Goal: Ask a question: Seek information or help from site administrators or community

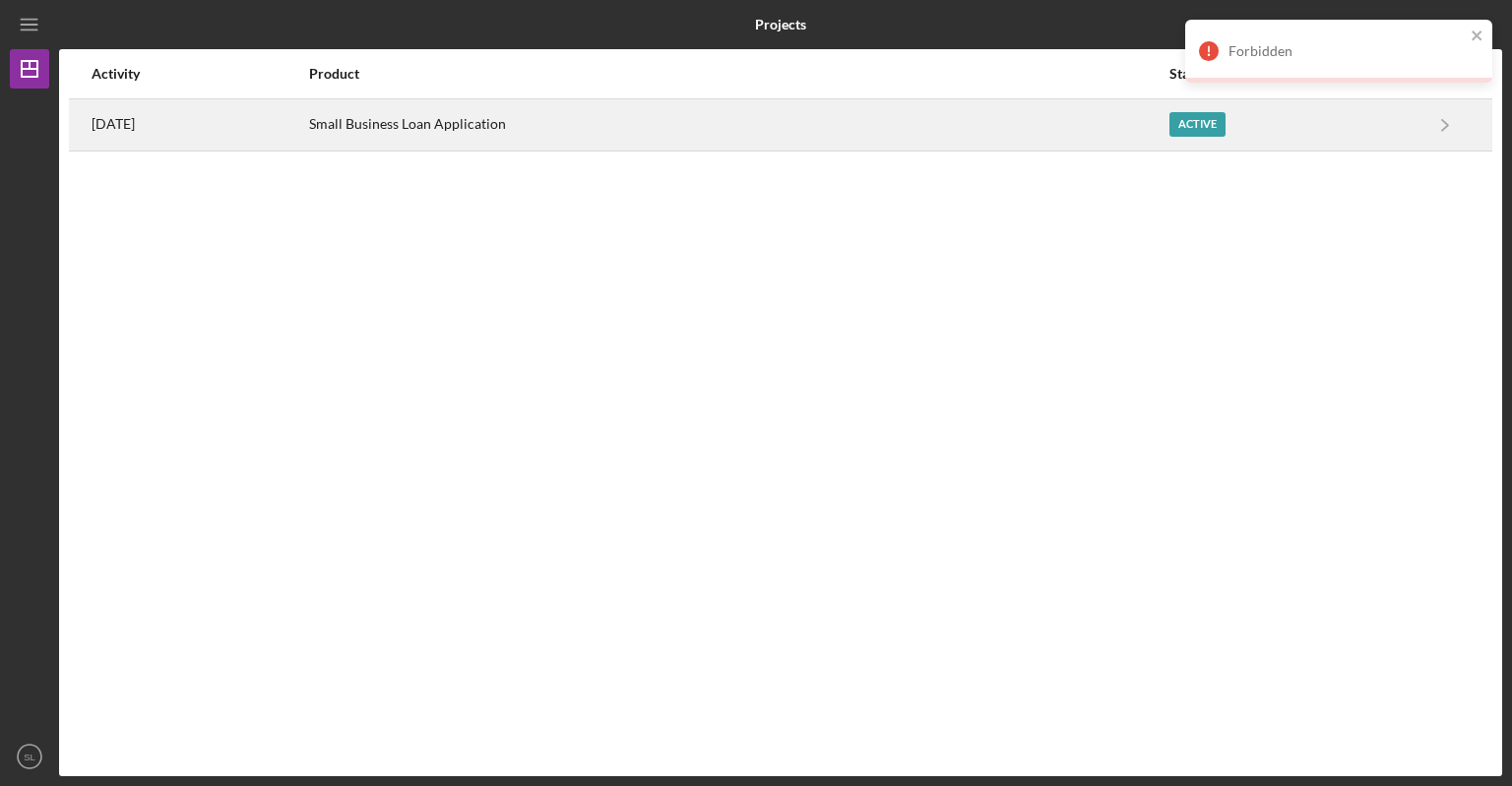
click at [1212, 133] on div "Active" at bounding box center [1197, 124] width 56 height 25
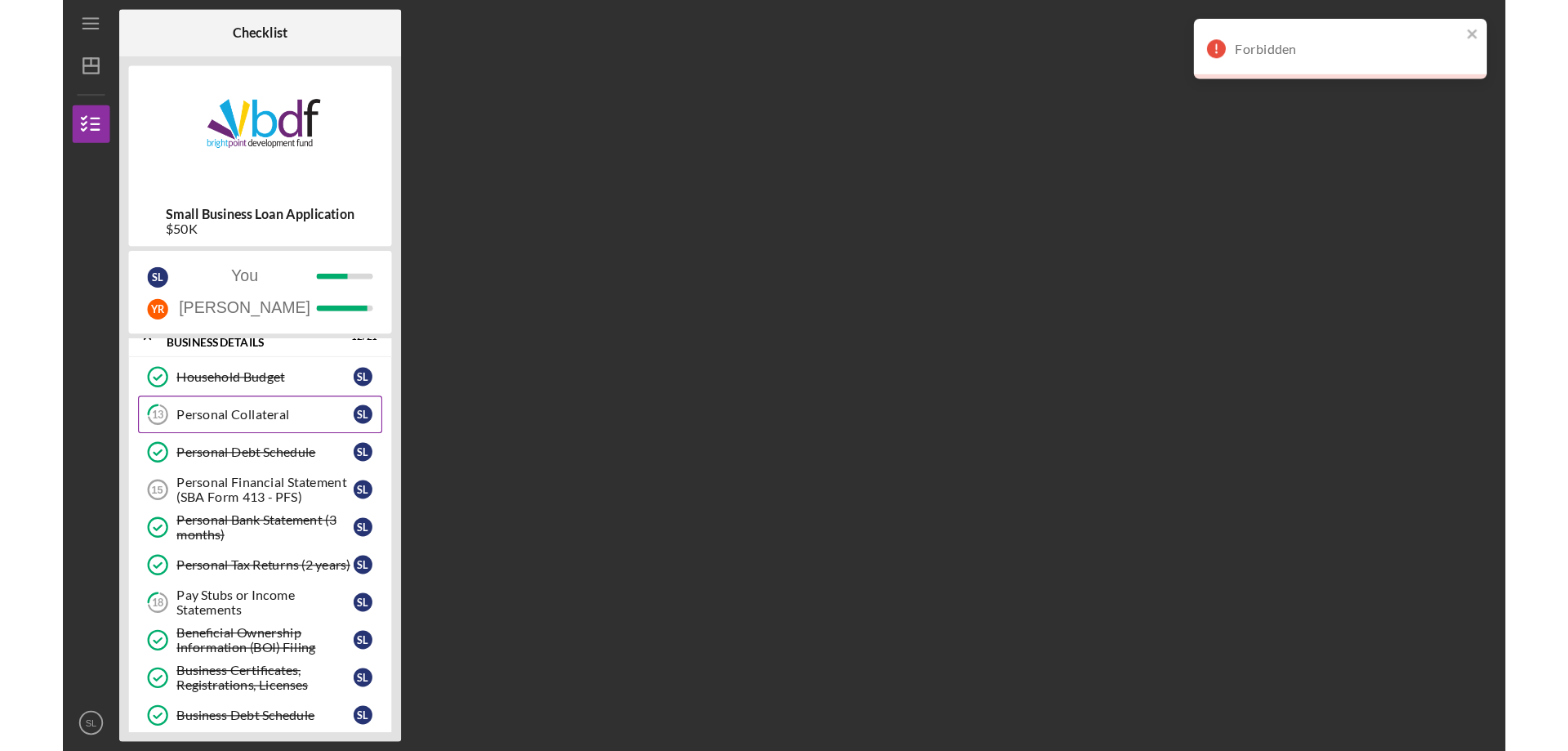
scroll to position [82, 0]
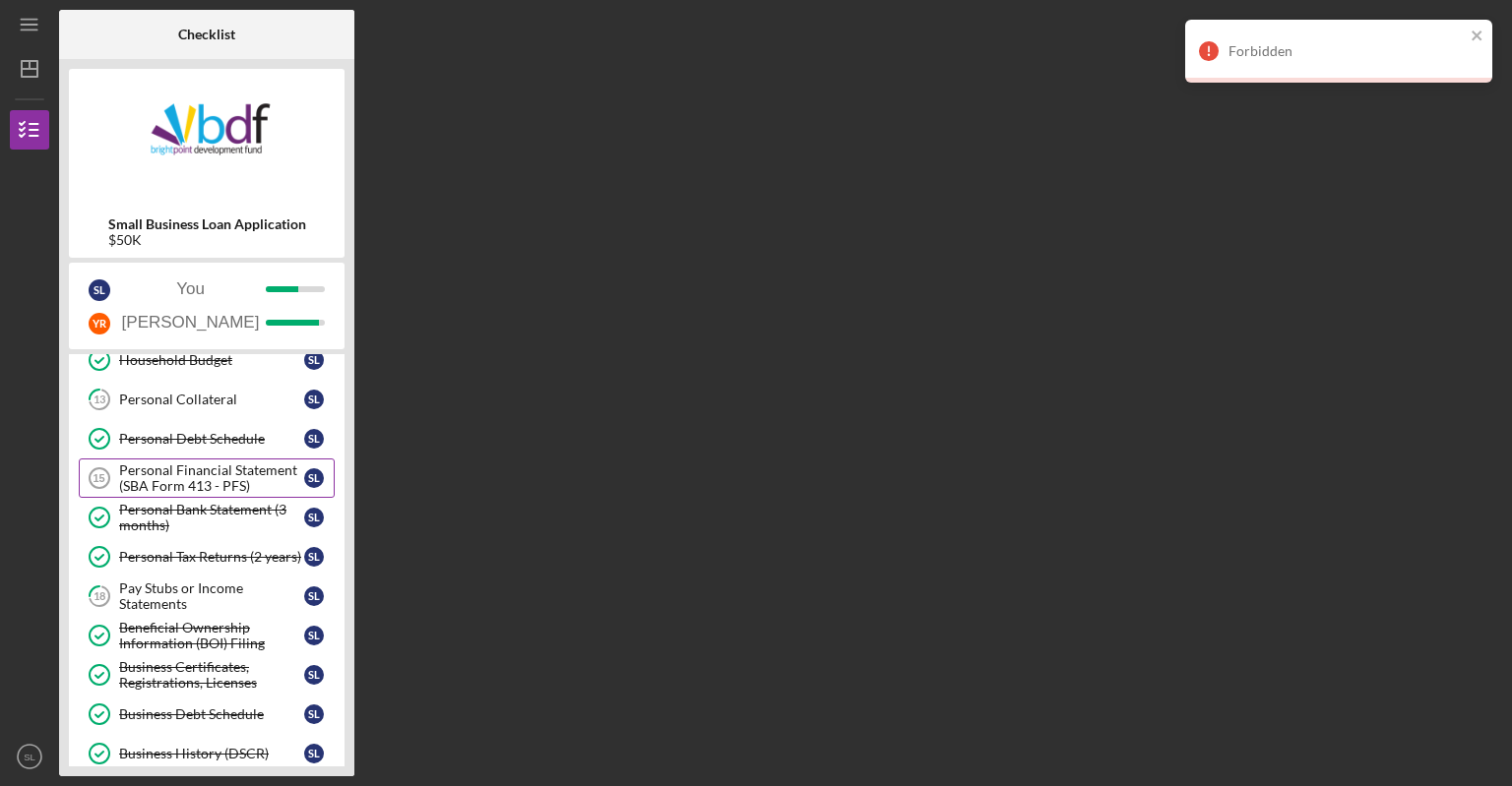
click at [198, 479] on div "Personal Financial Statement (SBA Form 413 - PFS)" at bounding box center [211, 478] width 185 height 32
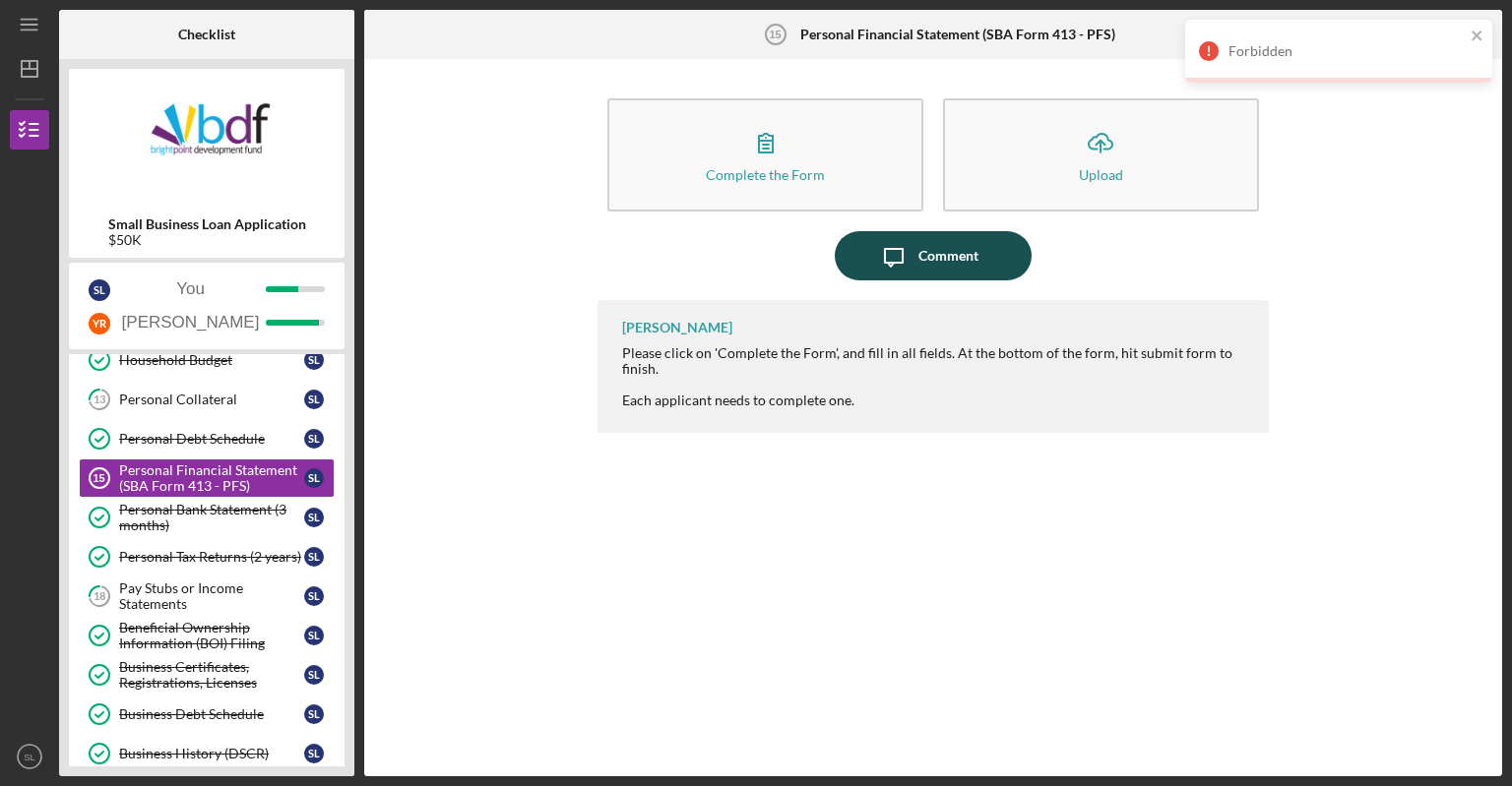
click at [933, 265] on div "Comment" at bounding box center [949, 256] width 60 height 49
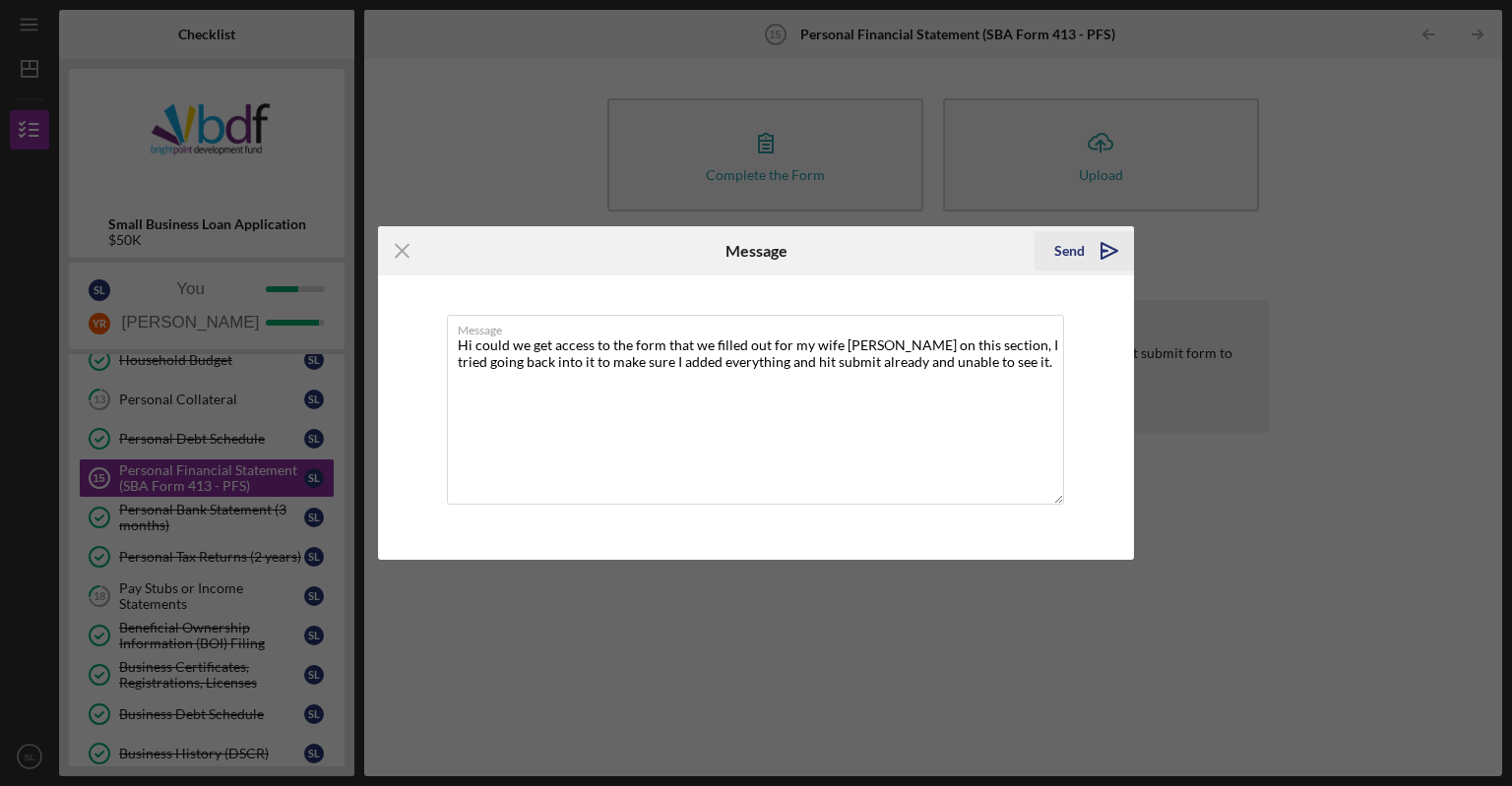
type textarea "Hi could we get access to the form that we filled out for my wife [PERSON_NAME]…"
click at [1083, 263] on div "Send" at bounding box center [1070, 251] width 31 height 39
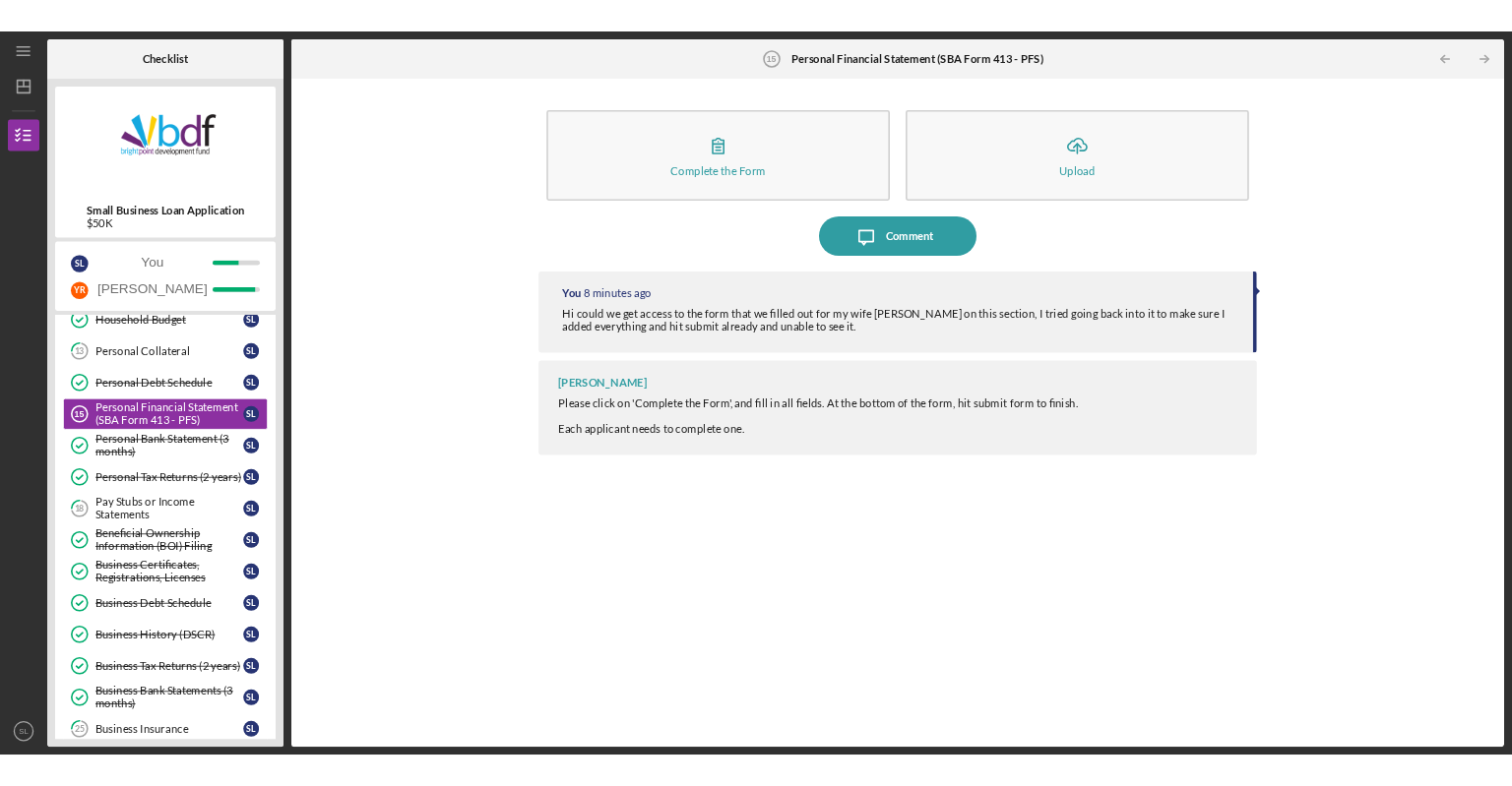
scroll to position [99, 0]
